Goal: Navigation & Orientation: Go to known website

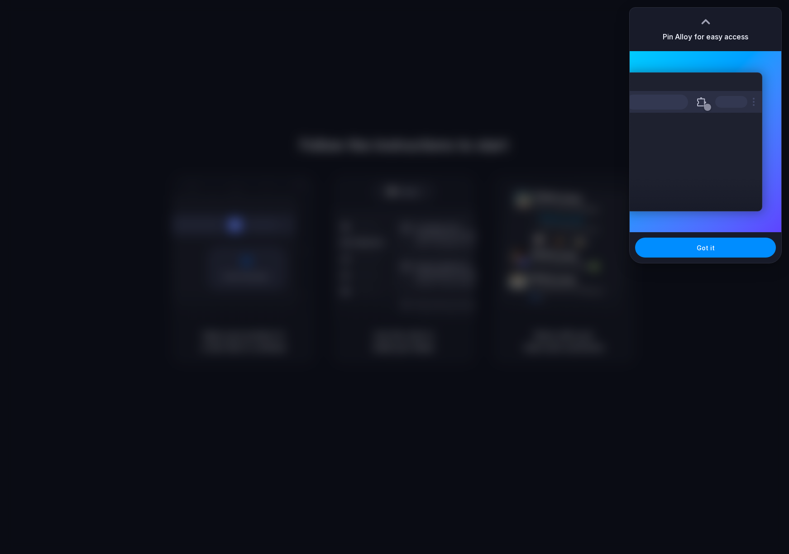
click at [502, 62] on div at bounding box center [394, 277] width 789 height 554
